Goal: Transaction & Acquisition: Purchase product/service

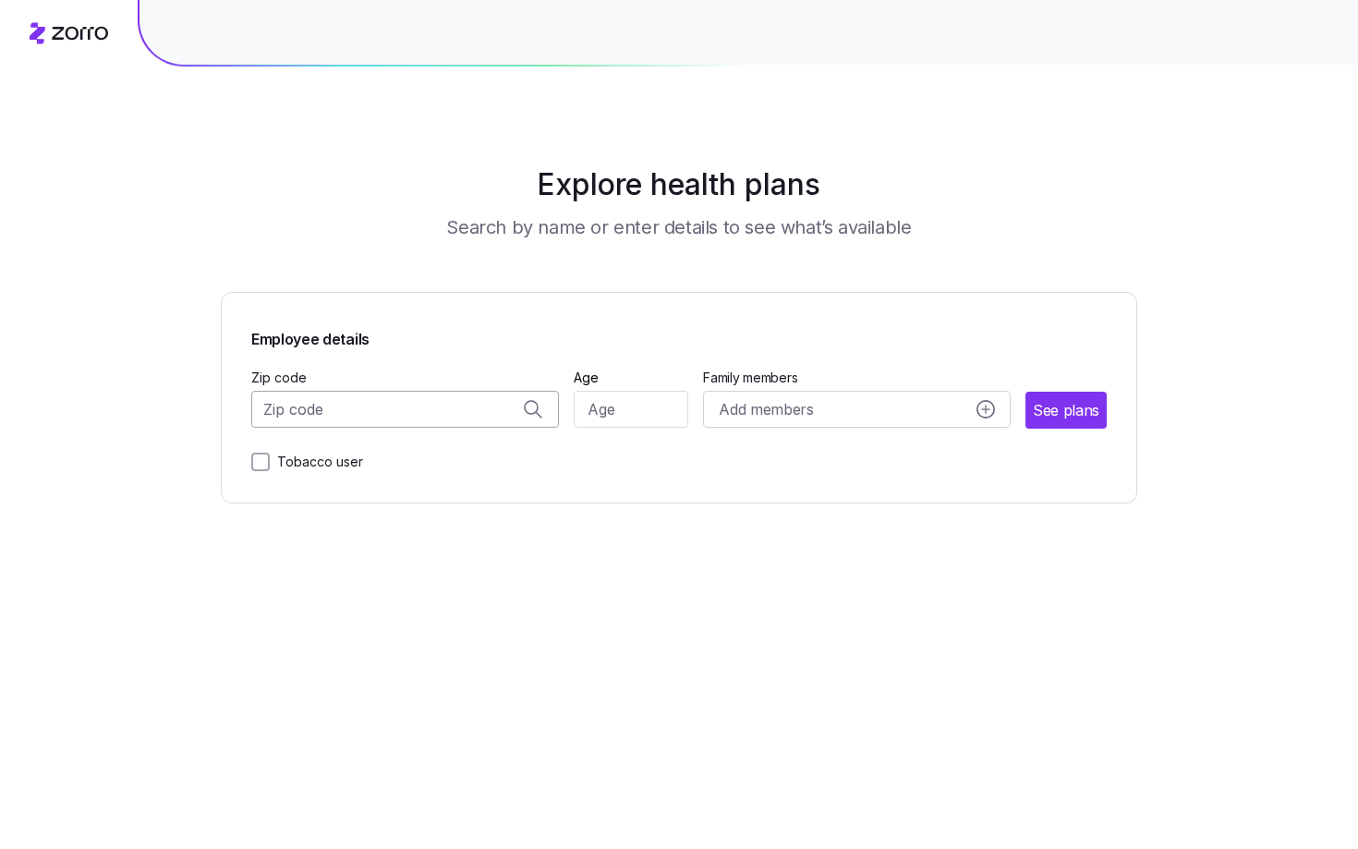
click at [458, 410] on input "Zip code" at bounding box center [405, 409] width 308 height 37
click at [471, 454] on span "78735, [GEOGRAPHIC_DATA], [GEOGRAPHIC_DATA]" at bounding box center [402, 458] width 259 height 23
type input "78735, [GEOGRAPHIC_DATA], [GEOGRAPHIC_DATA]"
click at [611, 411] on input "Age" at bounding box center [631, 409] width 115 height 37
type input "37"
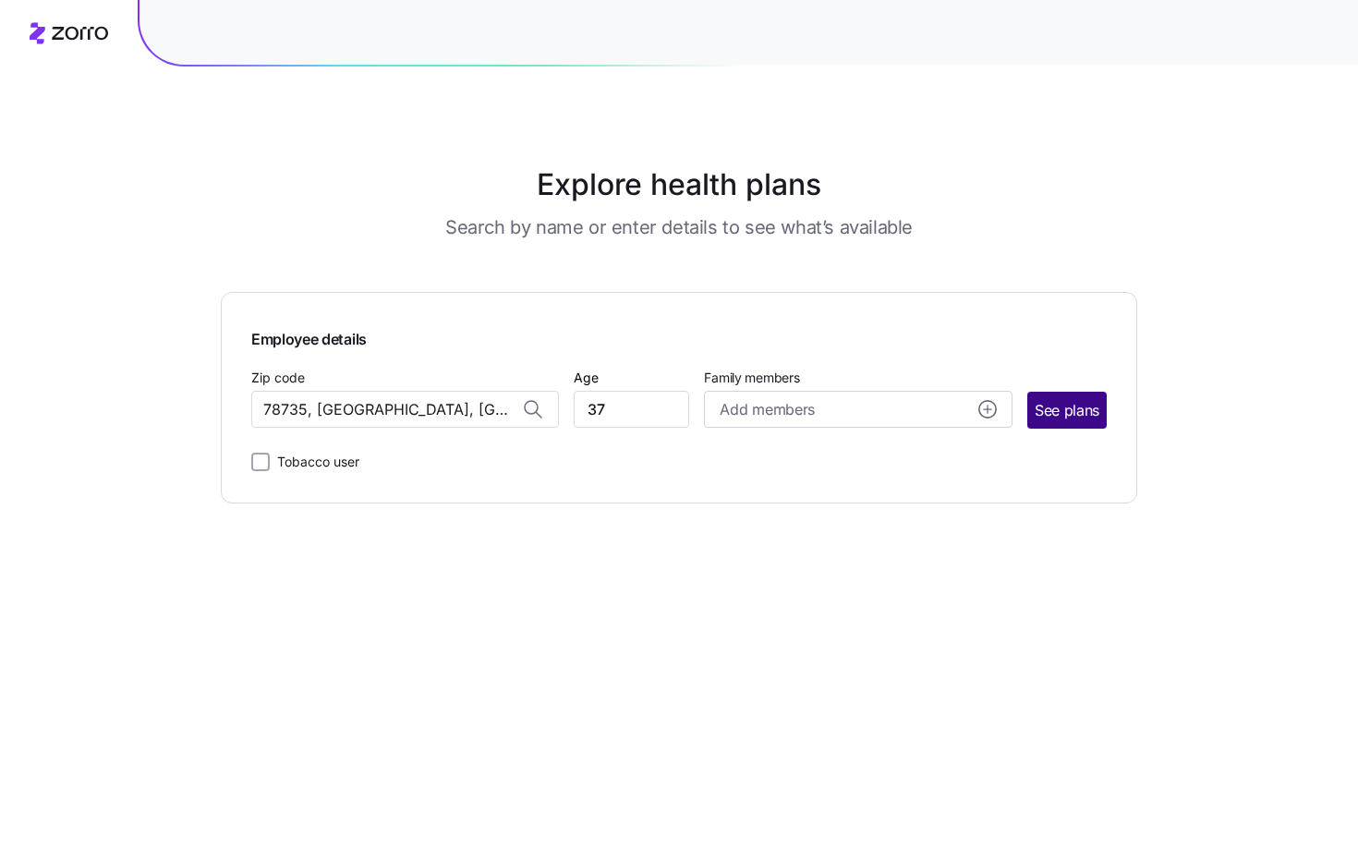
click at [1056, 413] on span "See plans" at bounding box center [1067, 410] width 65 height 23
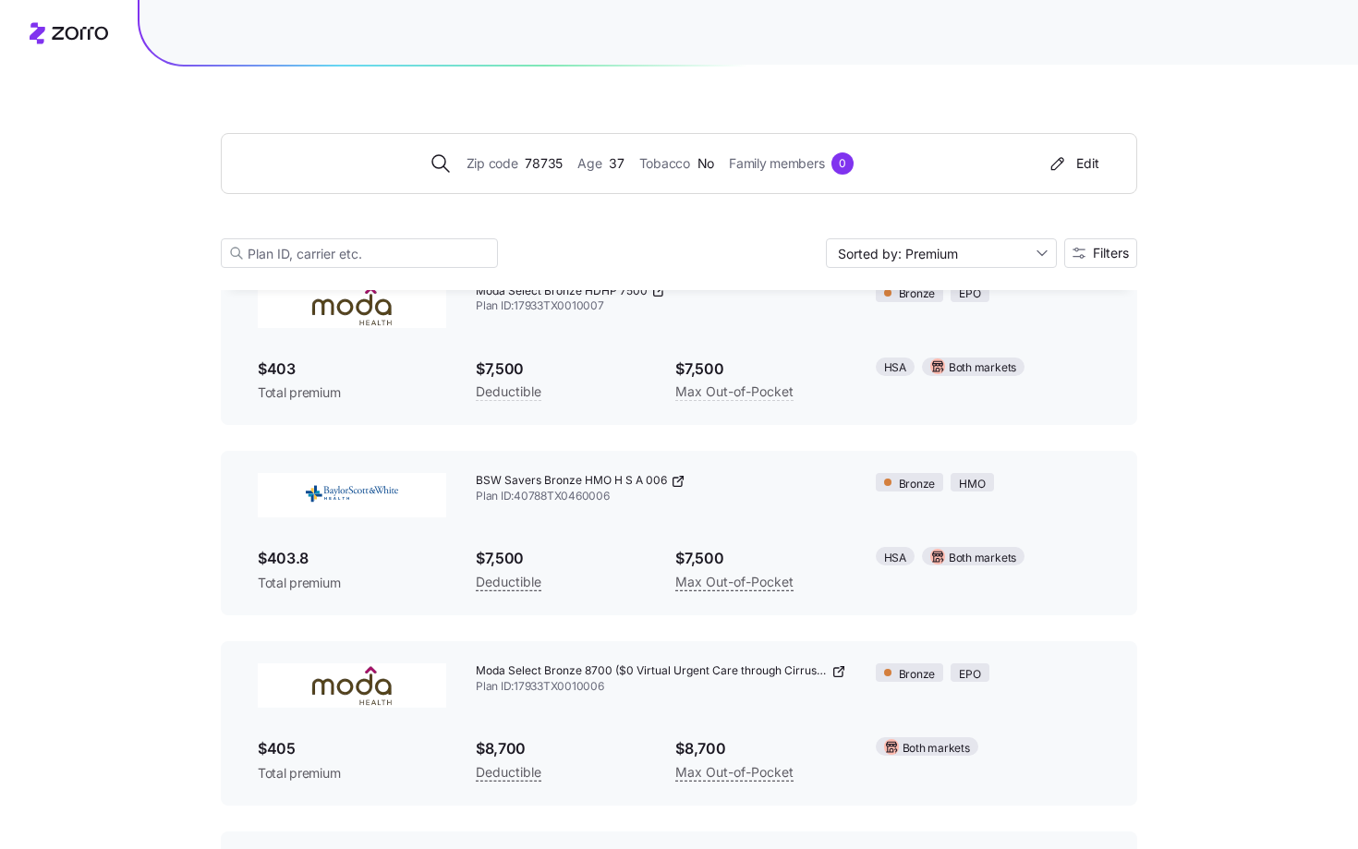
scroll to position [1531, 0]
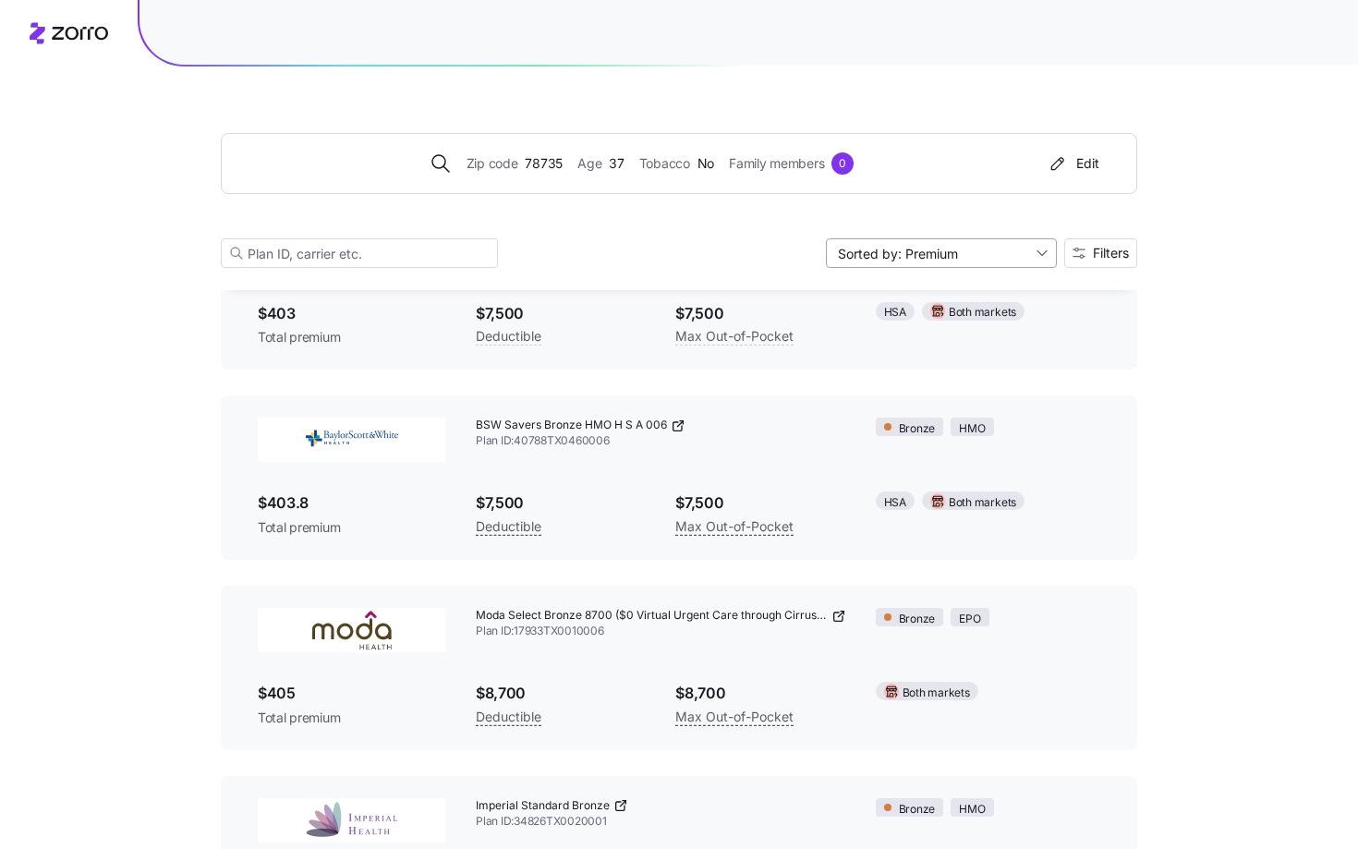
click at [958, 265] on input "Sorted by: Premium" at bounding box center [941, 253] width 231 height 30
click at [1108, 251] on span "Filters" at bounding box center [1111, 253] width 36 height 13
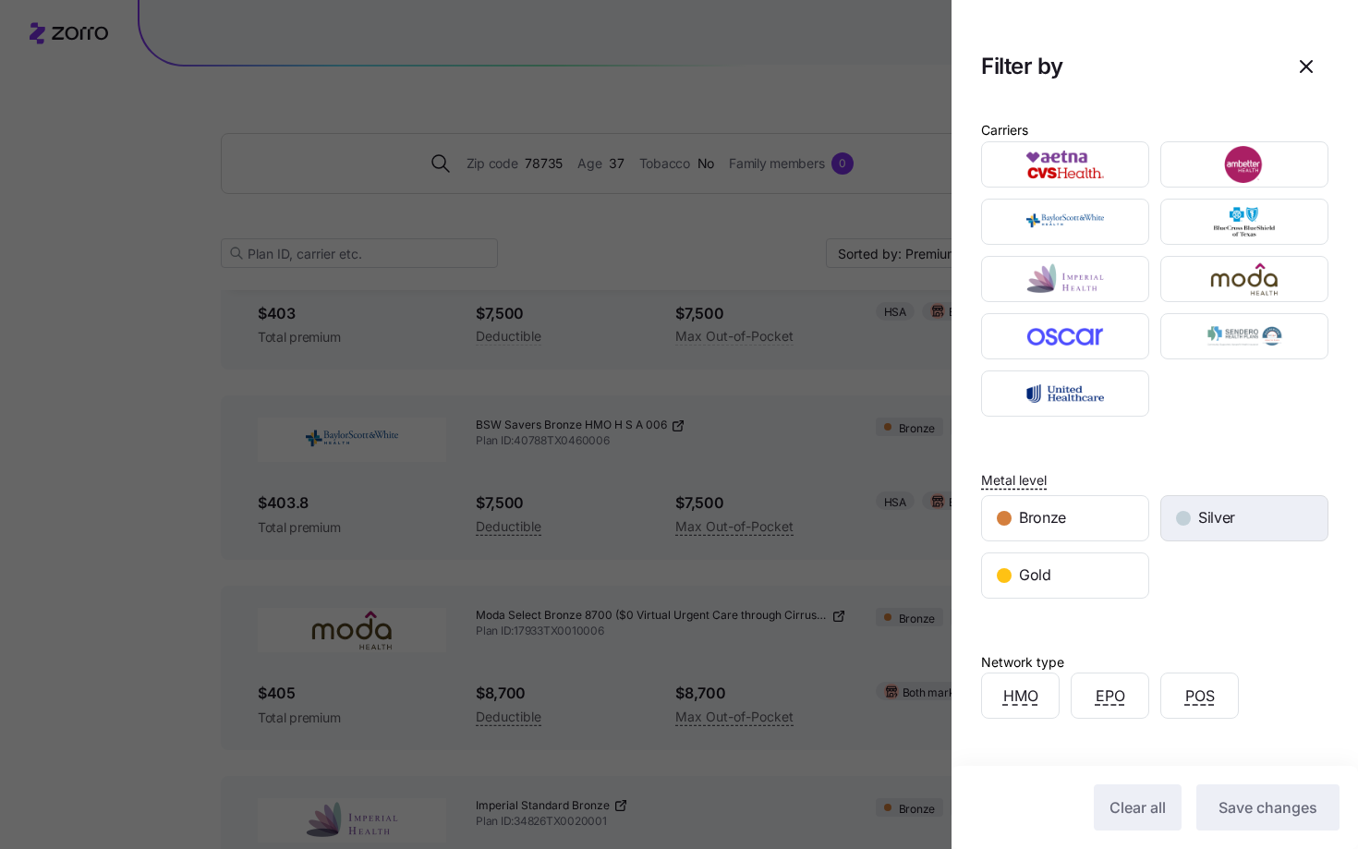
click at [1208, 523] on span "Silver" at bounding box center [1216, 517] width 37 height 23
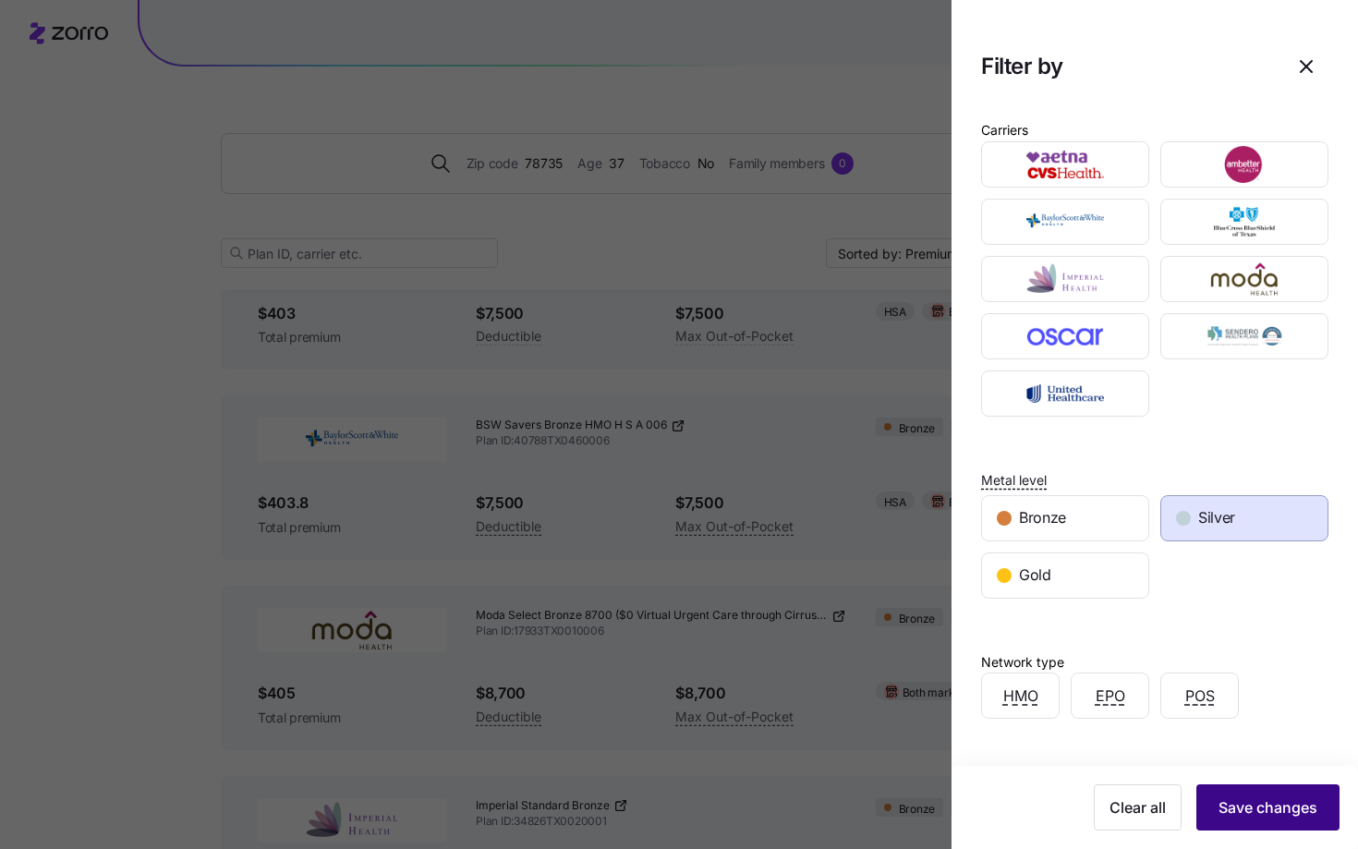
click at [1276, 817] on span "Save changes" at bounding box center [1268, 807] width 99 height 22
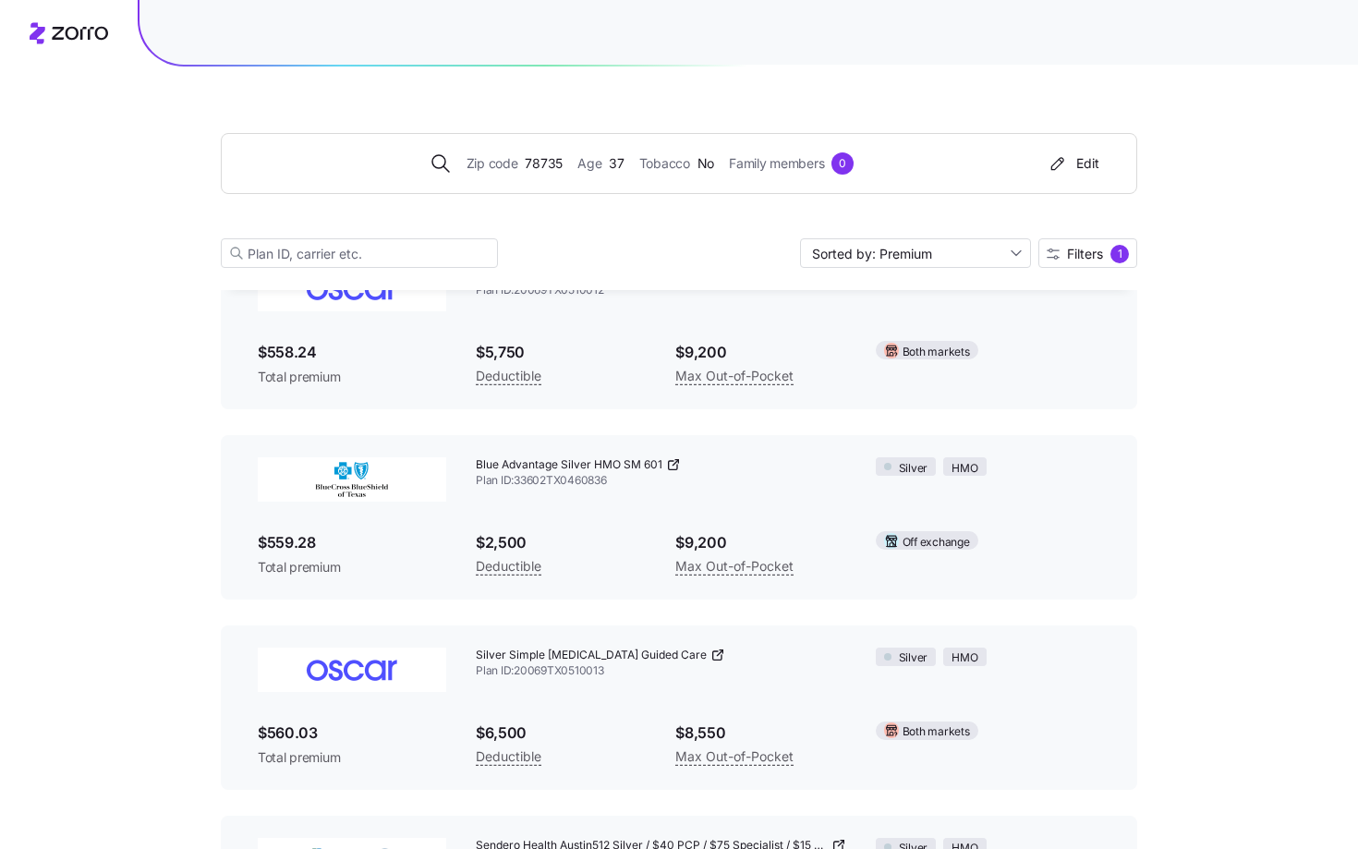
scroll to position [3778, 0]
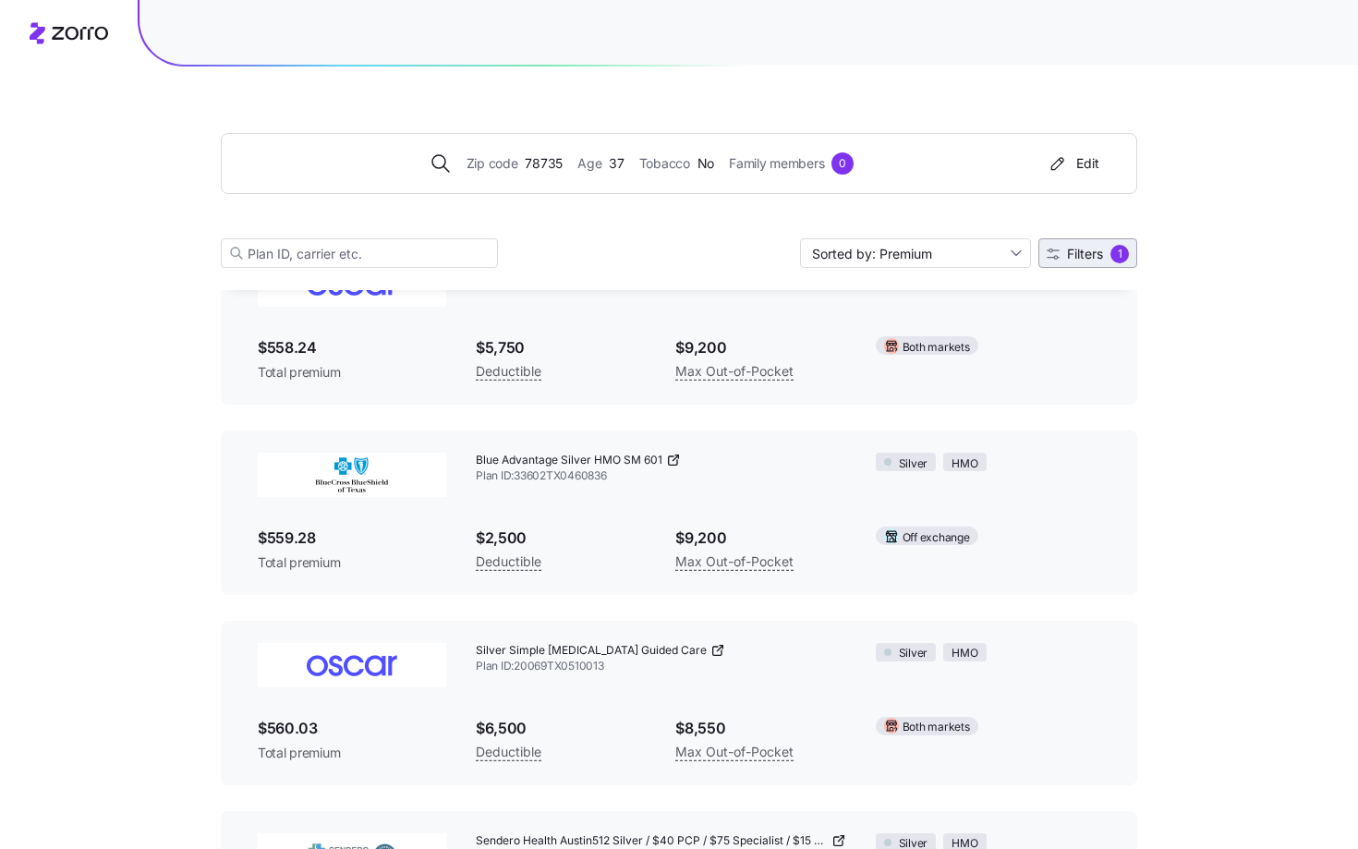
click at [1089, 258] on span "Filters" at bounding box center [1085, 254] width 36 height 13
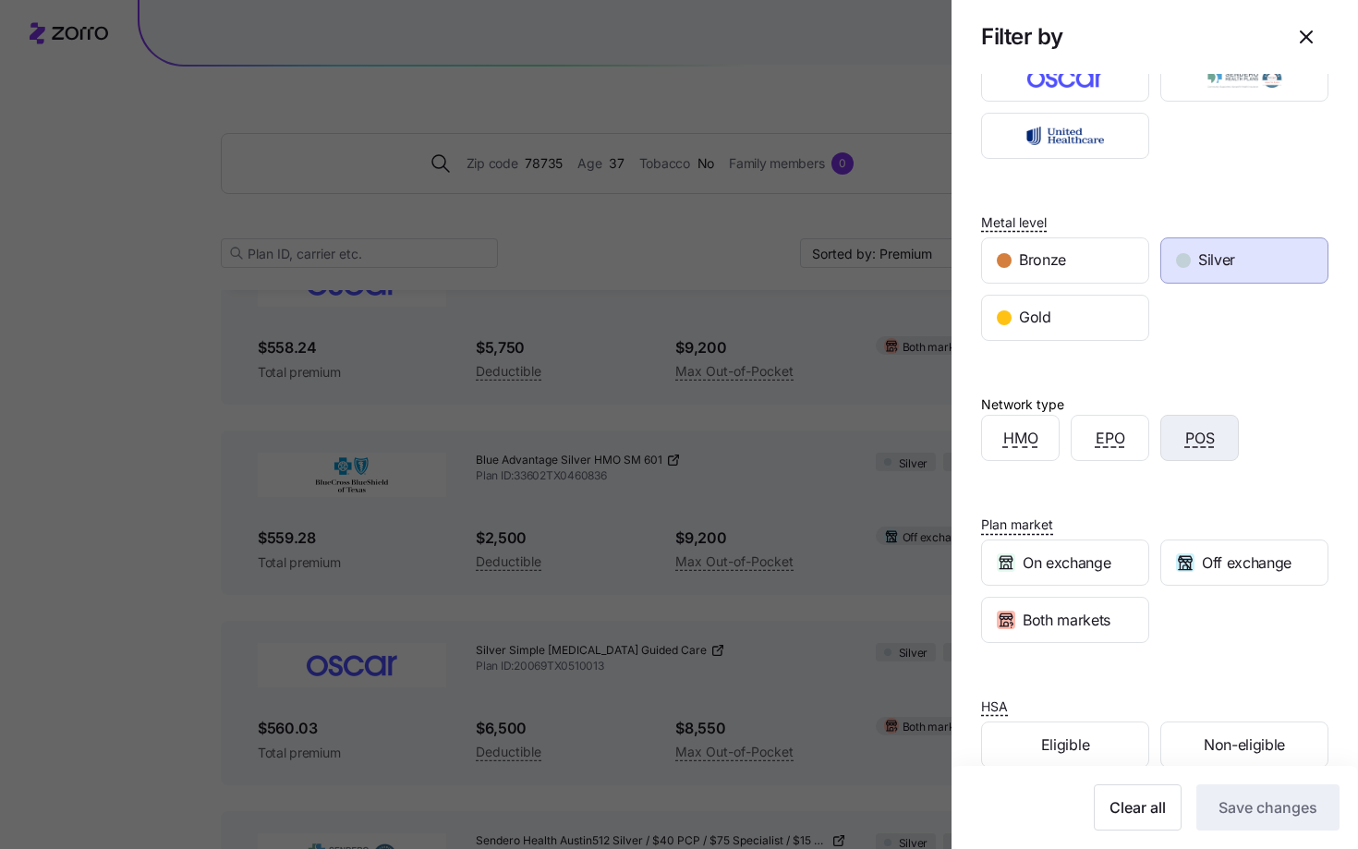
scroll to position [289, 0]
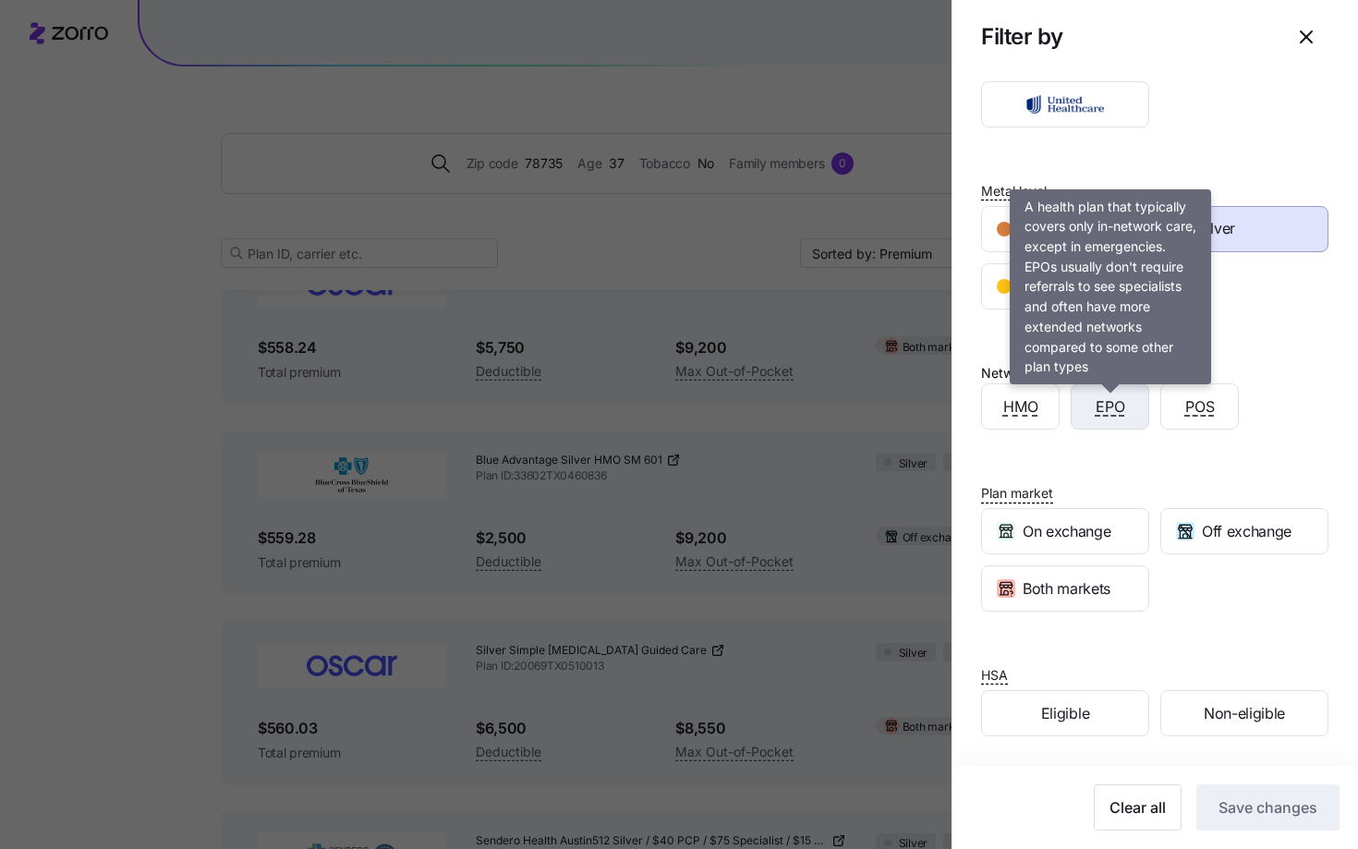
click at [1109, 405] on span "EPO" at bounding box center [1111, 406] width 30 height 23
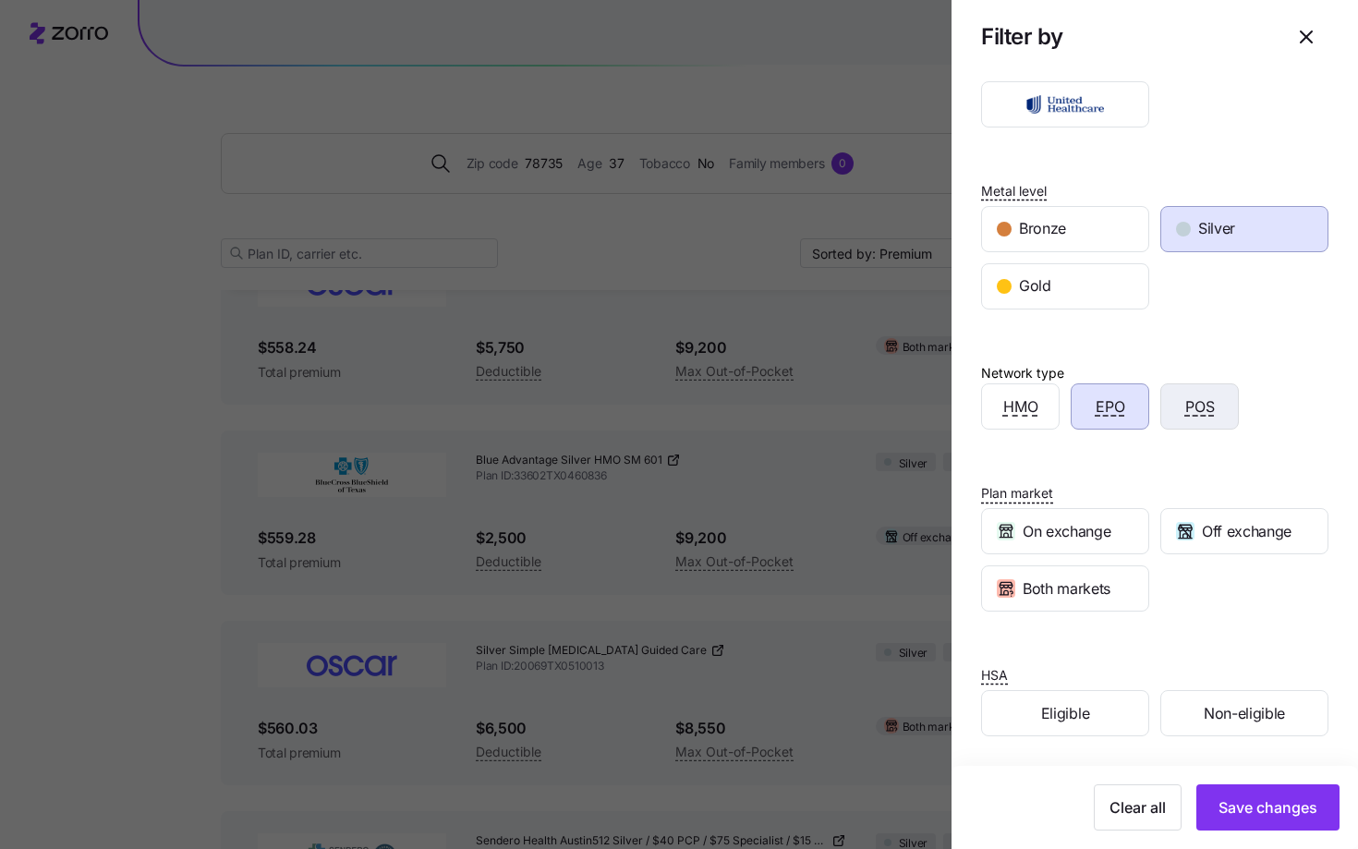
click at [1173, 406] on div "POS" at bounding box center [1199, 406] width 77 height 44
click at [1243, 808] on span "Save changes" at bounding box center [1268, 807] width 99 height 22
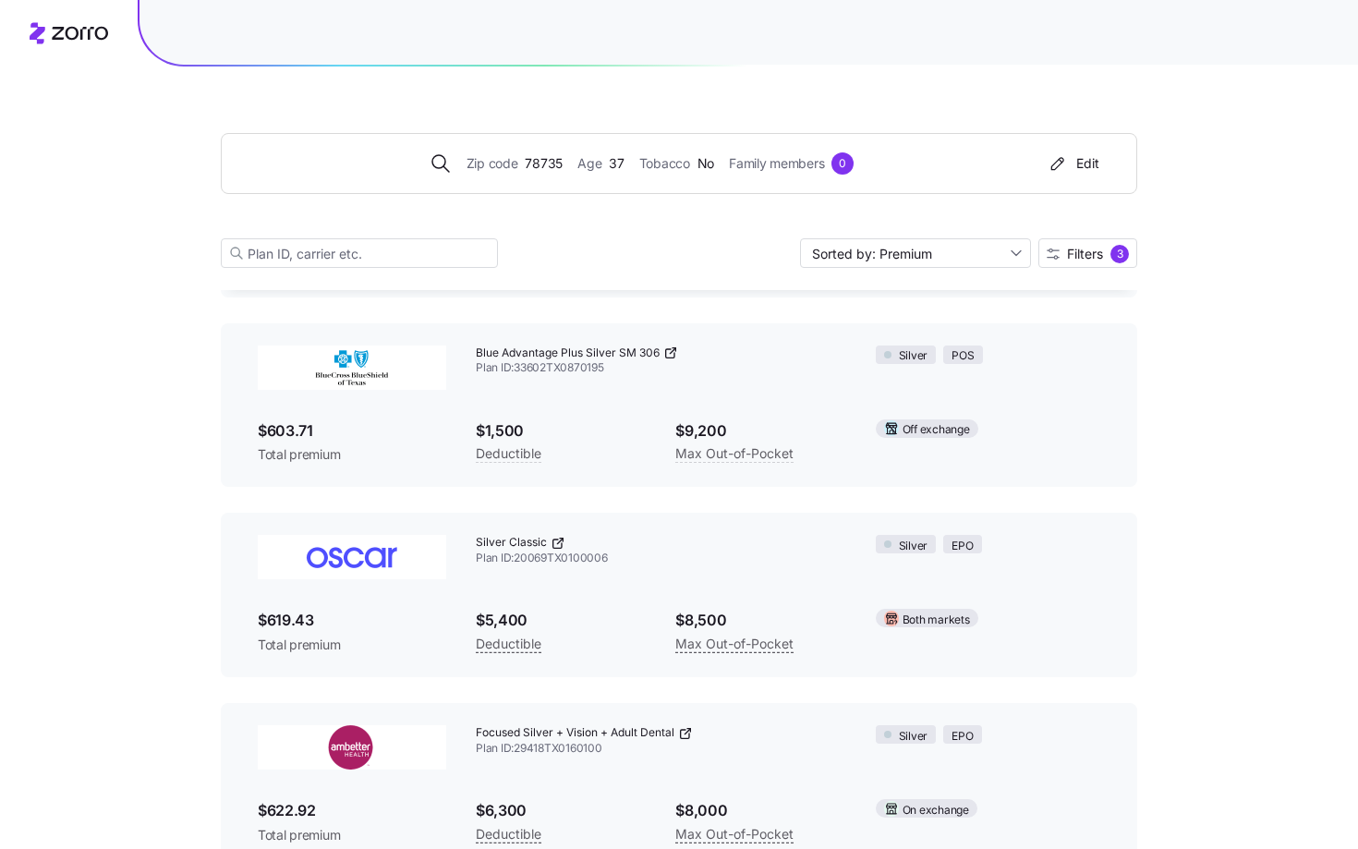
scroll to position [1389, 0]
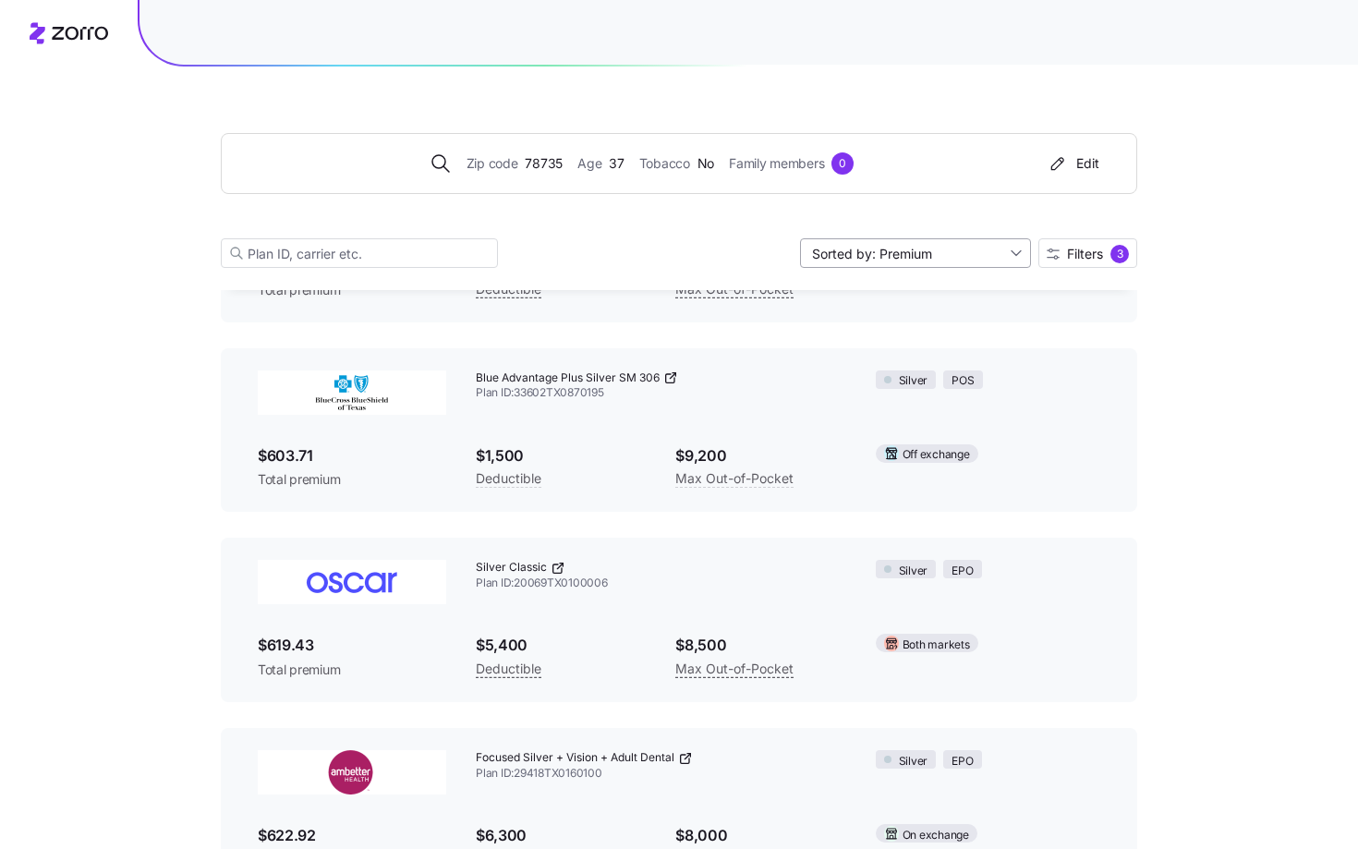
click at [985, 245] on input "Sorted by: Premium" at bounding box center [915, 253] width 231 height 30
drag, startPoint x: 955, startPoint y: 314, endPoint x: 951, endPoint y: 325, distance: 12.0
click at [951, 325] on div "Deductible" at bounding box center [914, 324] width 216 height 28
type input "Sorted by: Deductible"
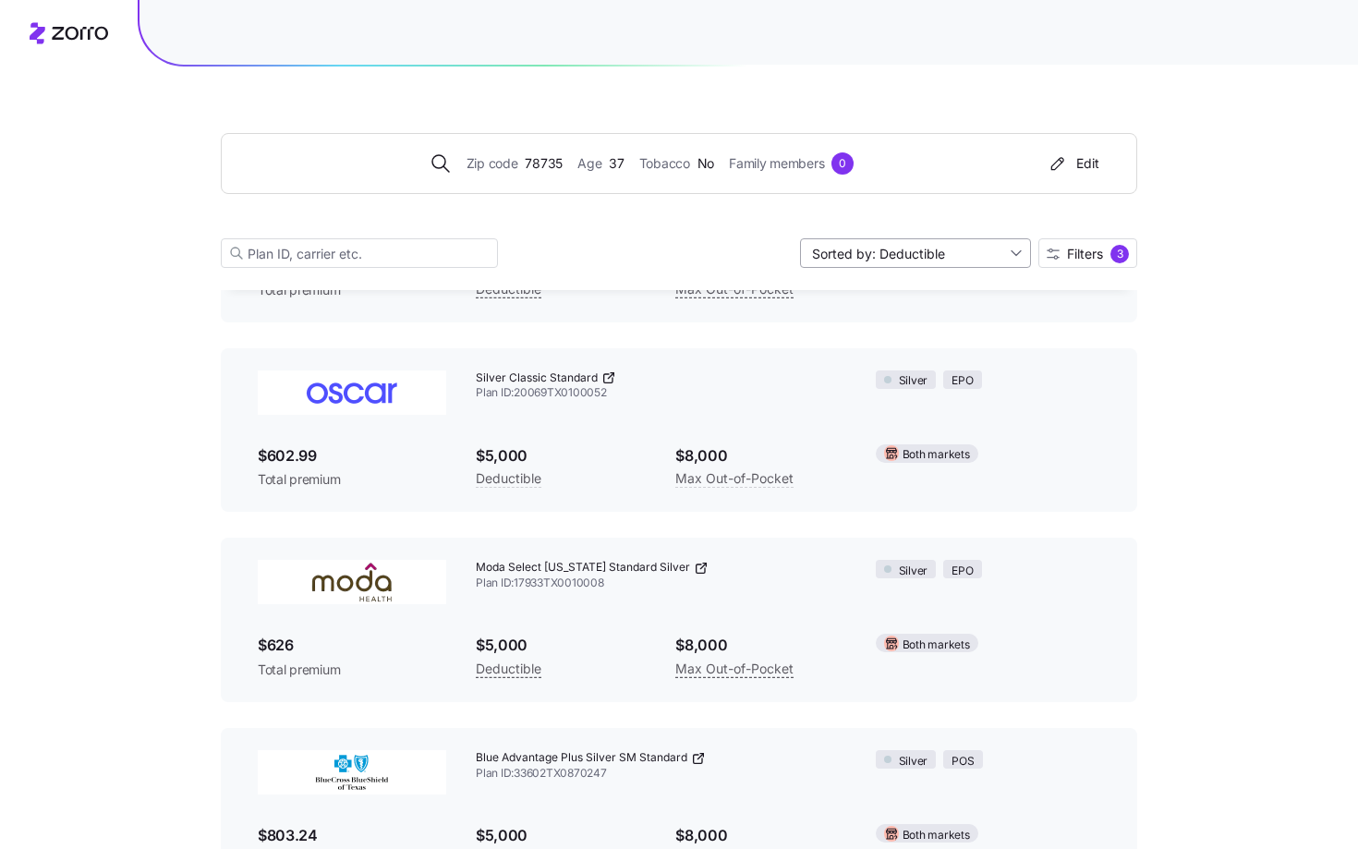
click at [963, 248] on input "Sorted by: Deductible" at bounding box center [915, 253] width 231 height 30
click at [918, 333] on div "Deductible" at bounding box center [914, 324] width 216 height 28
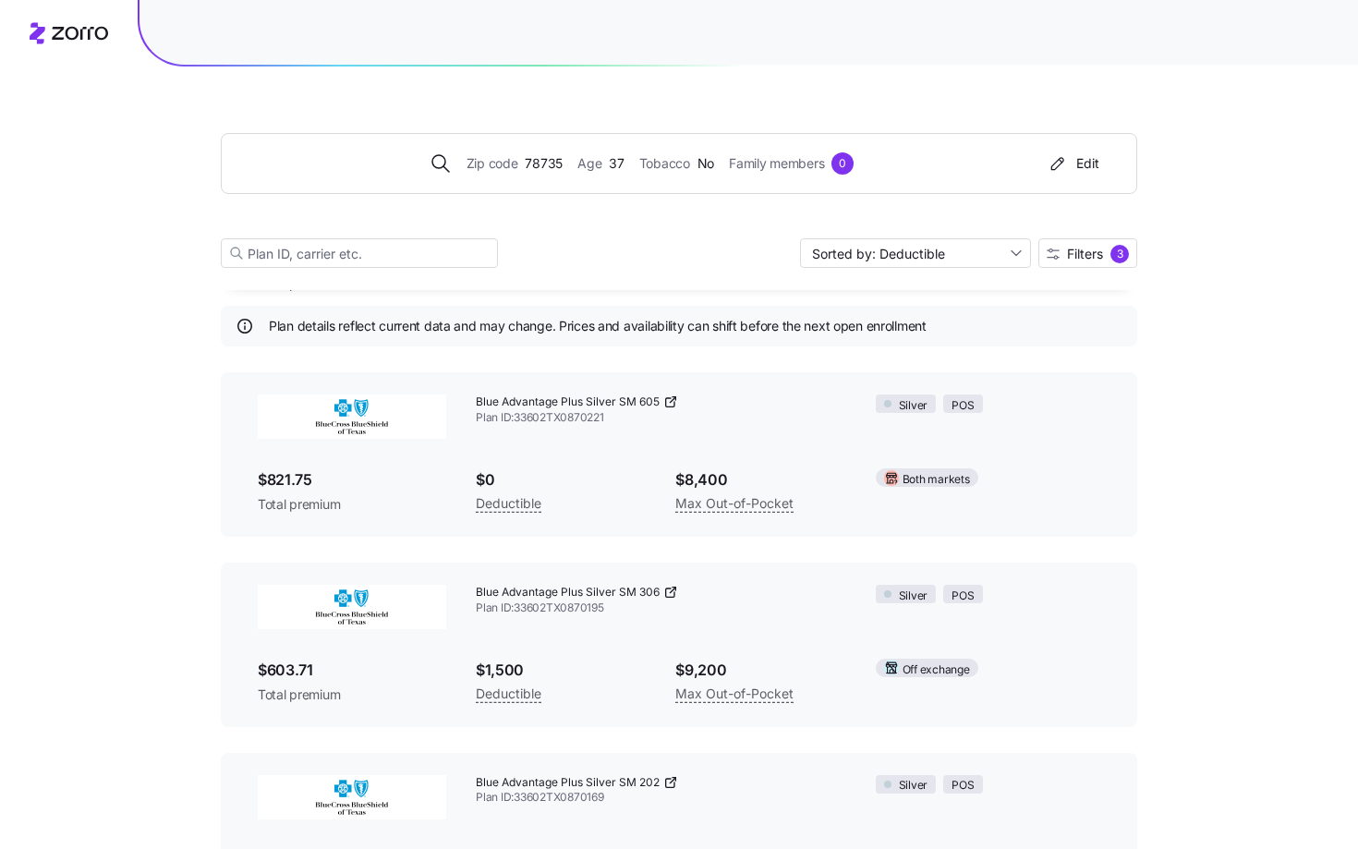
scroll to position [36, 0]
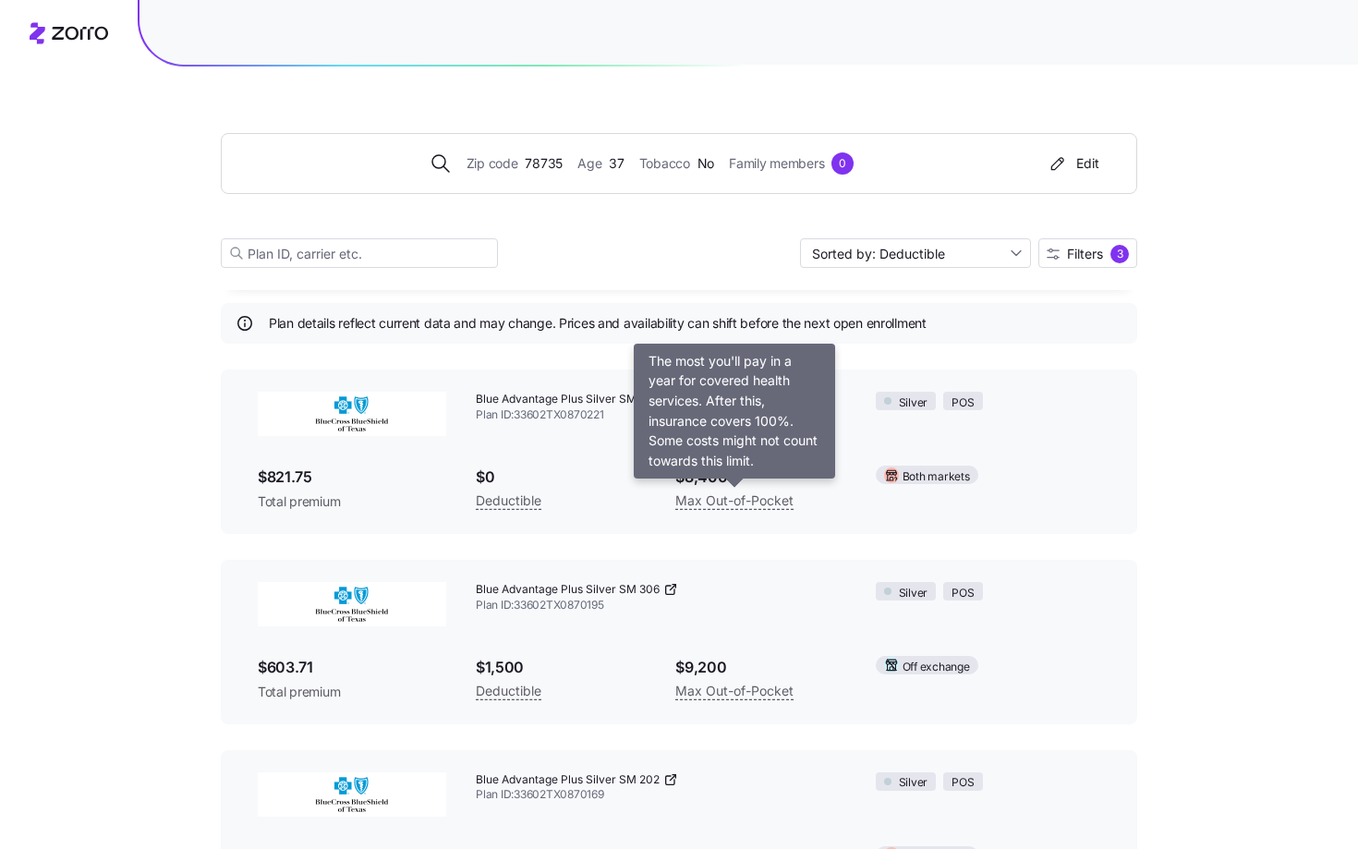
click at [701, 496] on span "Max Out-of-Pocket" at bounding box center [734, 501] width 118 height 22
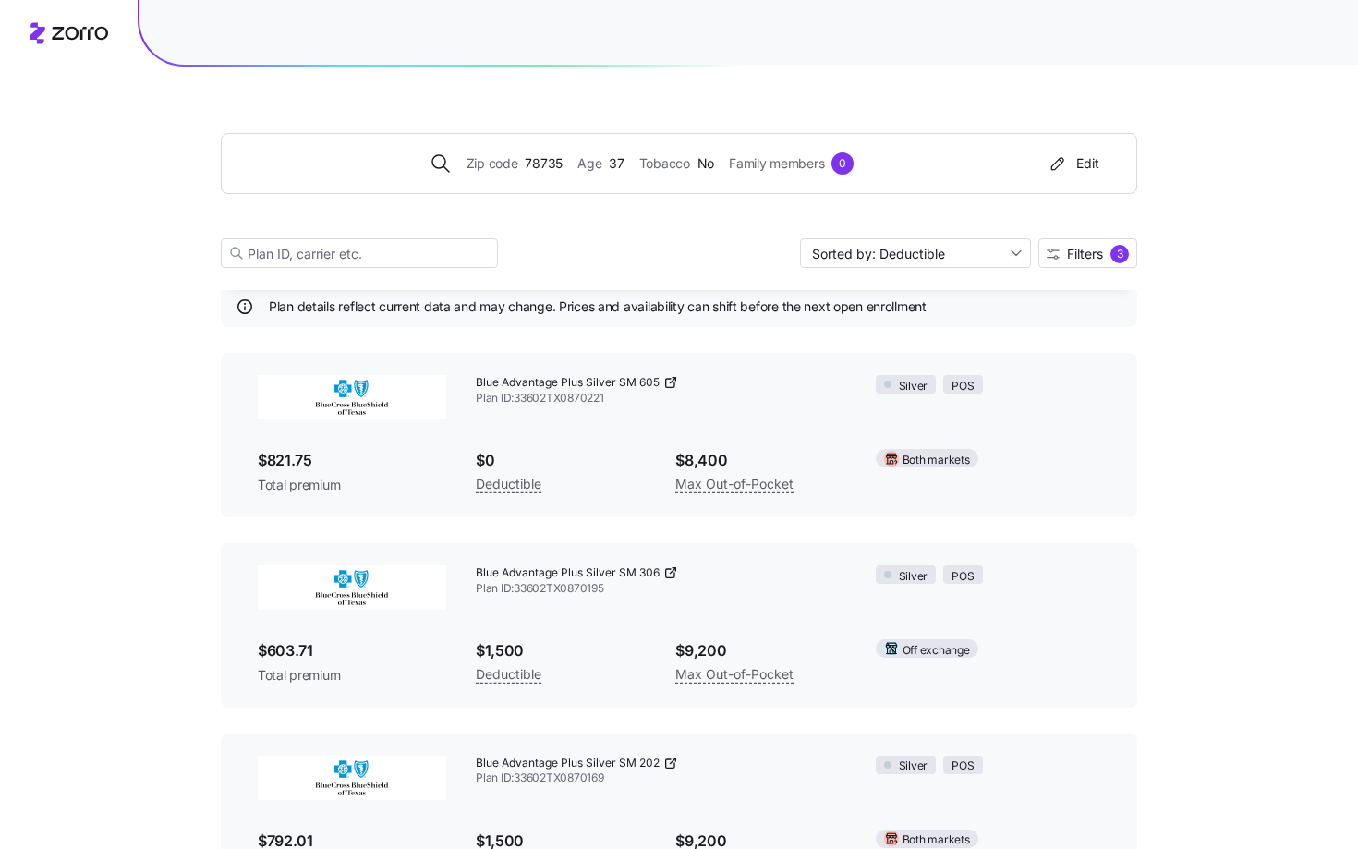
scroll to position [55, 0]
